Goal: Entertainment & Leisure: Consume media (video, audio)

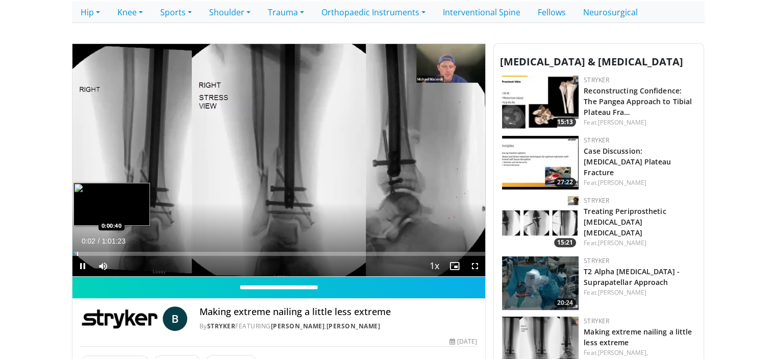
click at [77, 252] on div "Progress Bar" at bounding box center [77, 254] width 1 height 4
click at [86, 252] on div "Loaded : 1.34% 0:00:41 0:01:53" at bounding box center [278, 254] width 413 height 4
click at [101, 252] on div "Loaded : 5.38% 0:04:19 0:04:23" at bounding box center [278, 254] width 413 height 4
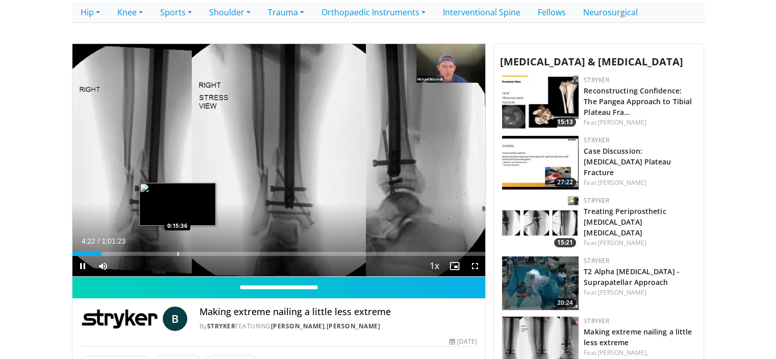
click at [177, 251] on div "Loaded : 8.89% 0:04:22 0:15:36" at bounding box center [278, 251] width 413 height 10
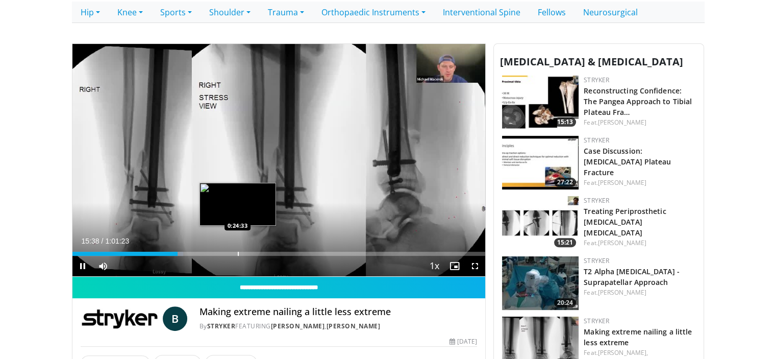
click at [237, 247] on div "Loaded : 26.88% 0:15:38 0:24:33" at bounding box center [278, 251] width 413 height 10
click at [230, 252] on div "Progress Bar" at bounding box center [230, 254] width 1 height 4
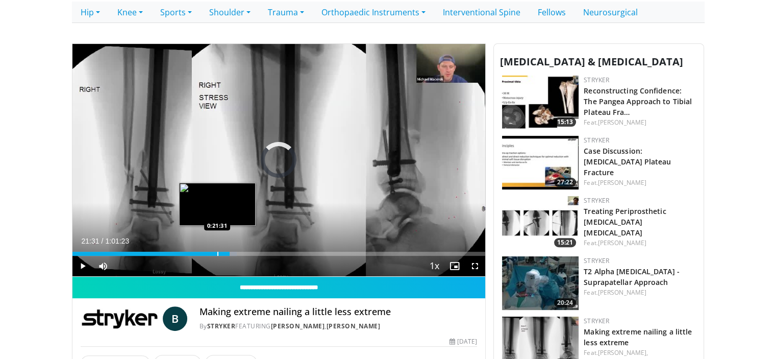
click at [217, 252] on div "Progress Bar" at bounding box center [217, 254] width 1 height 4
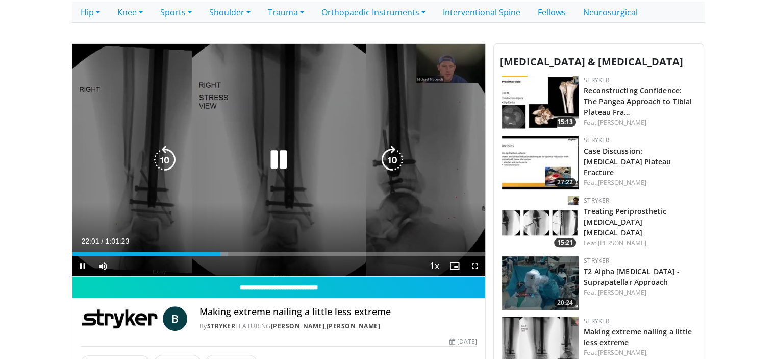
click at [209, 101] on div "10 seconds Tap to unmute" at bounding box center [278, 160] width 413 height 233
click at [221, 133] on div "10 seconds Tap to unmute" at bounding box center [278, 160] width 413 height 233
